Goal: Navigation & Orientation: Find specific page/section

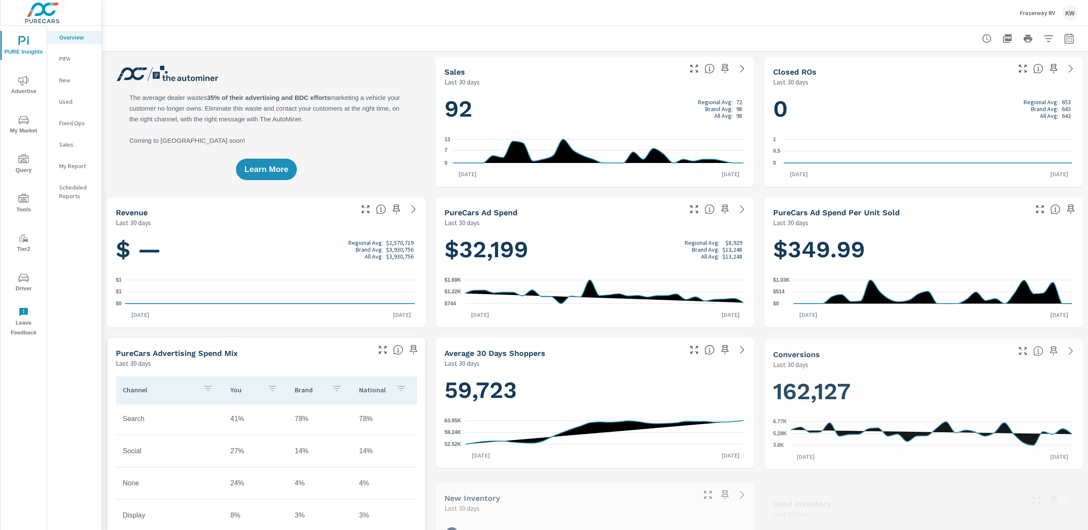
scroll to position [0, 0]
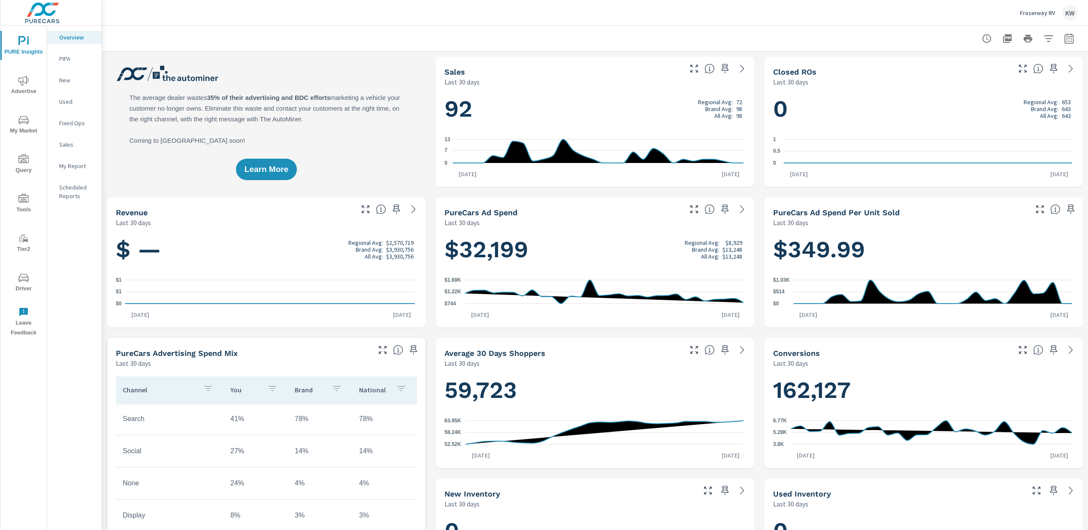
click at [23, 128] on span "My Market" at bounding box center [23, 125] width 41 height 21
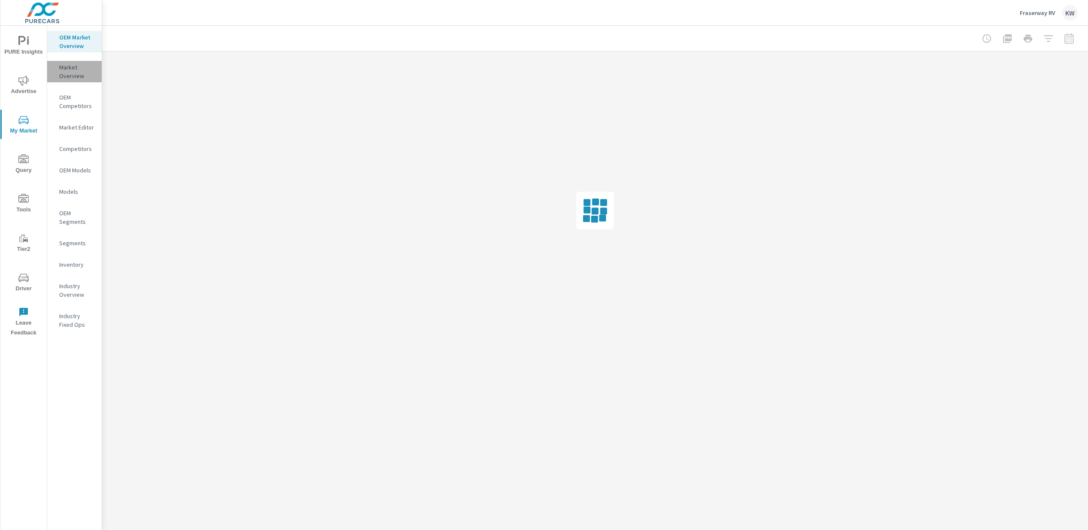
click at [71, 74] on p "Market Overview" at bounding box center [77, 71] width 36 height 17
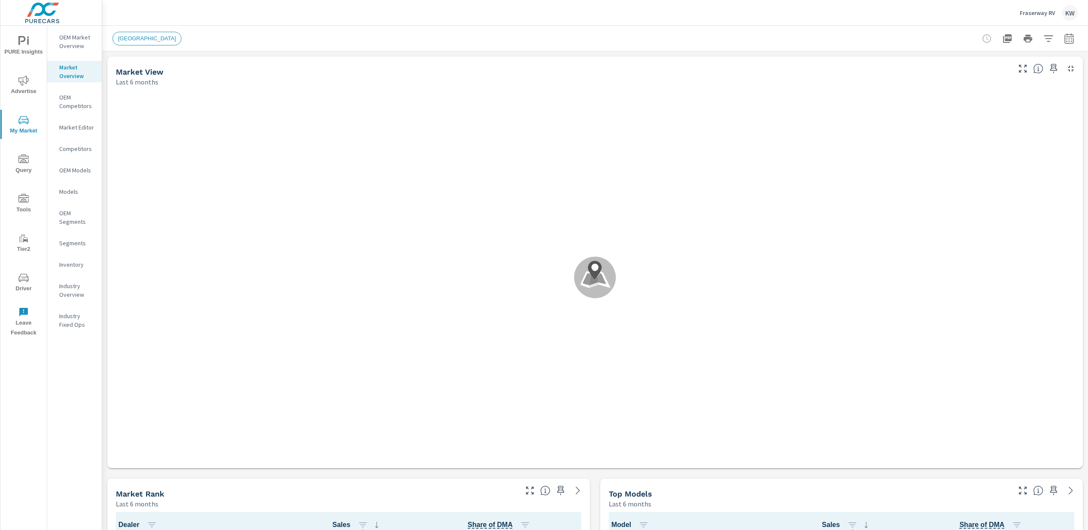
scroll to position [0, 0]
click at [25, 201] on icon "nav menu" at bounding box center [23, 199] width 10 height 10
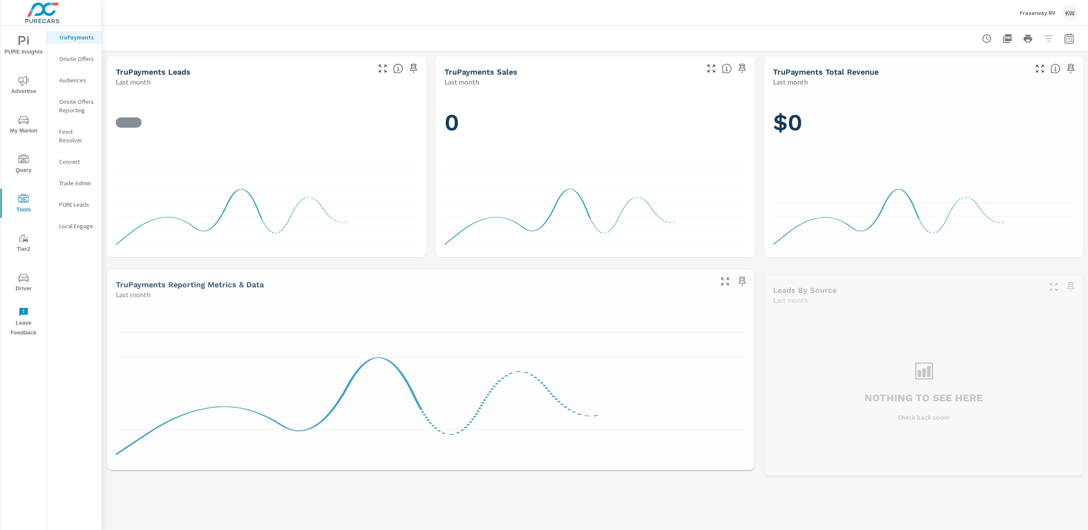
click at [71, 59] on p "Onsite Offers" at bounding box center [77, 58] width 36 height 9
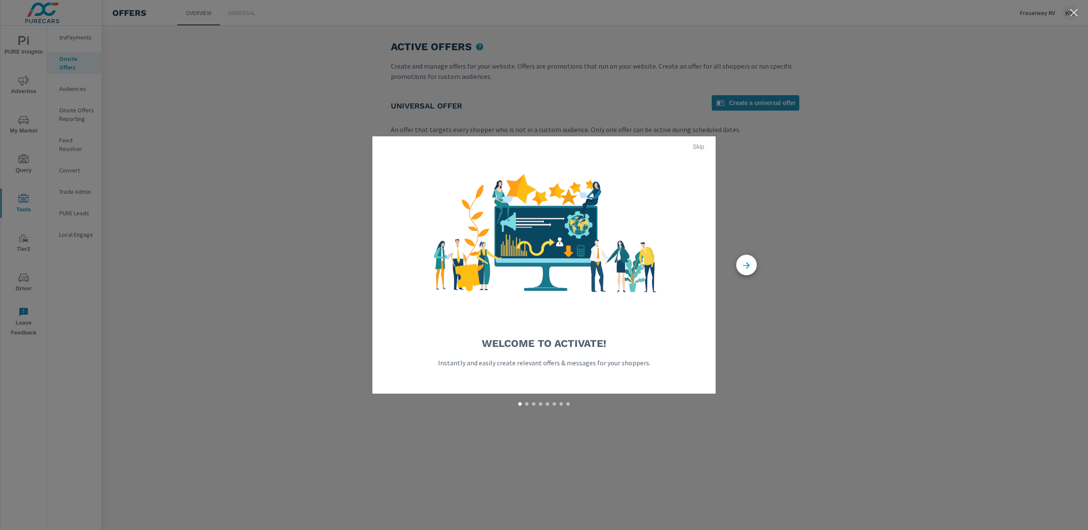
click at [697, 146] on span "Skip" at bounding box center [698, 147] width 21 height 8
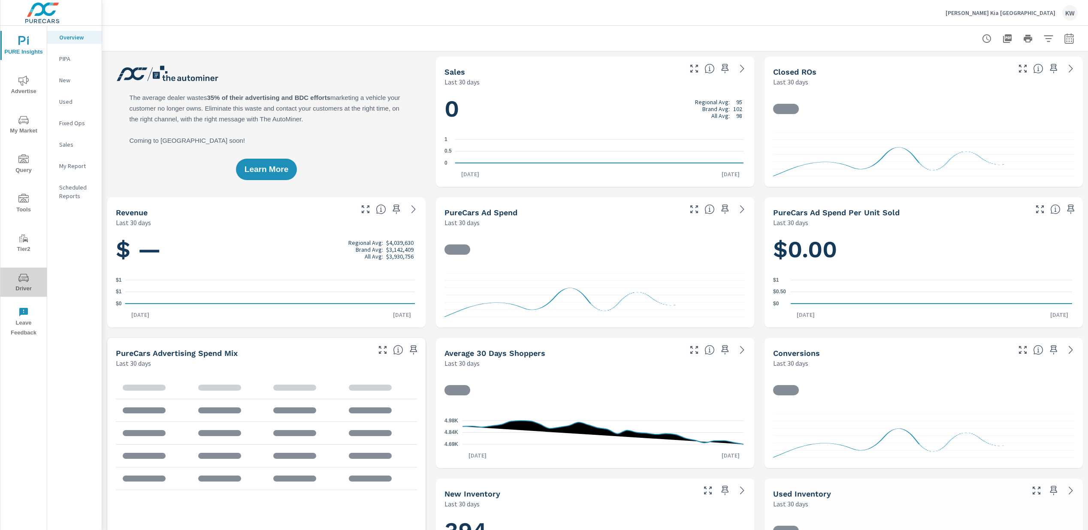
click at [25, 289] on span "Driver" at bounding box center [23, 283] width 41 height 21
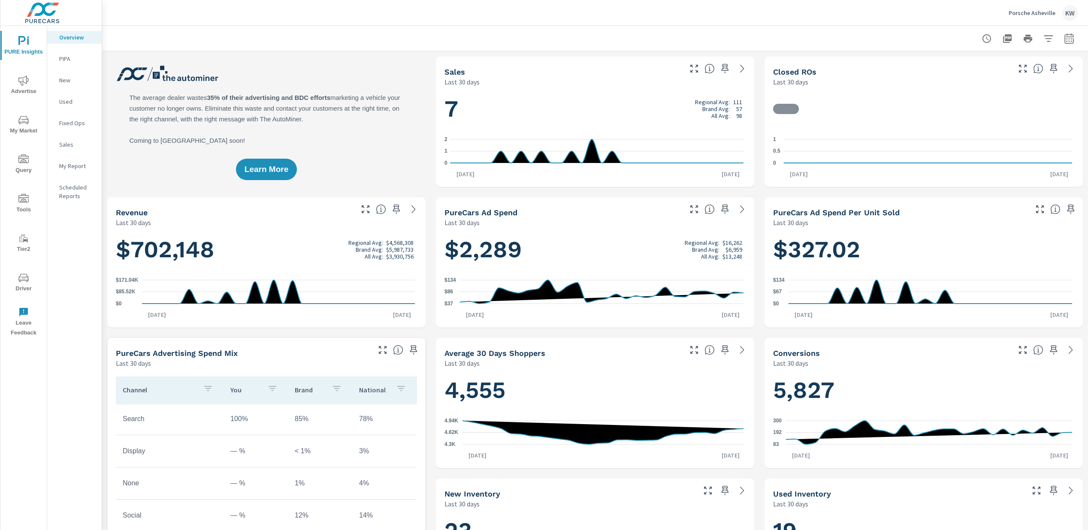
click at [26, 208] on span "Tools" at bounding box center [23, 204] width 41 height 21
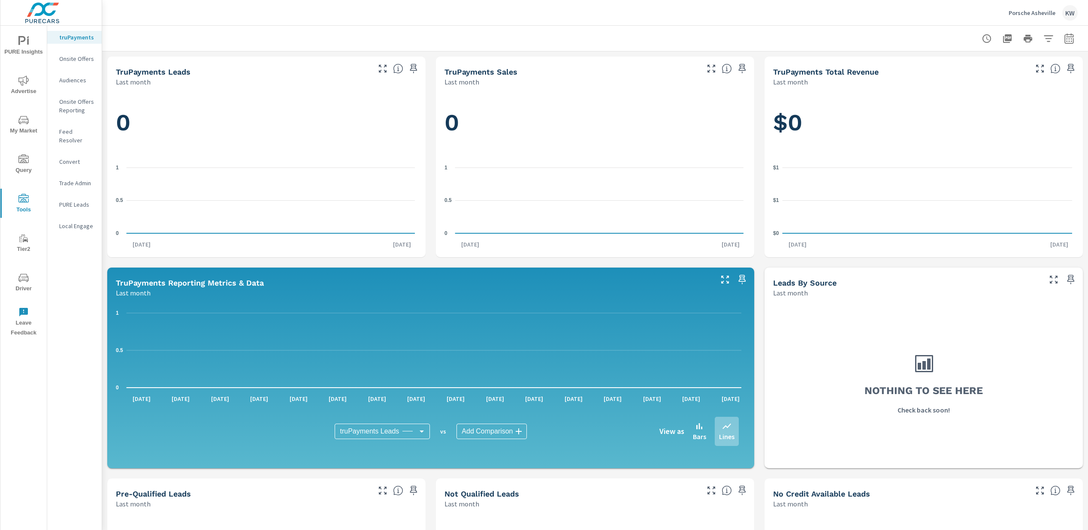
click at [80, 131] on p "Feed Resolver" at bounding box center [77, 135] width 36 height 17
